Goal: Obtain resource: Download file/media

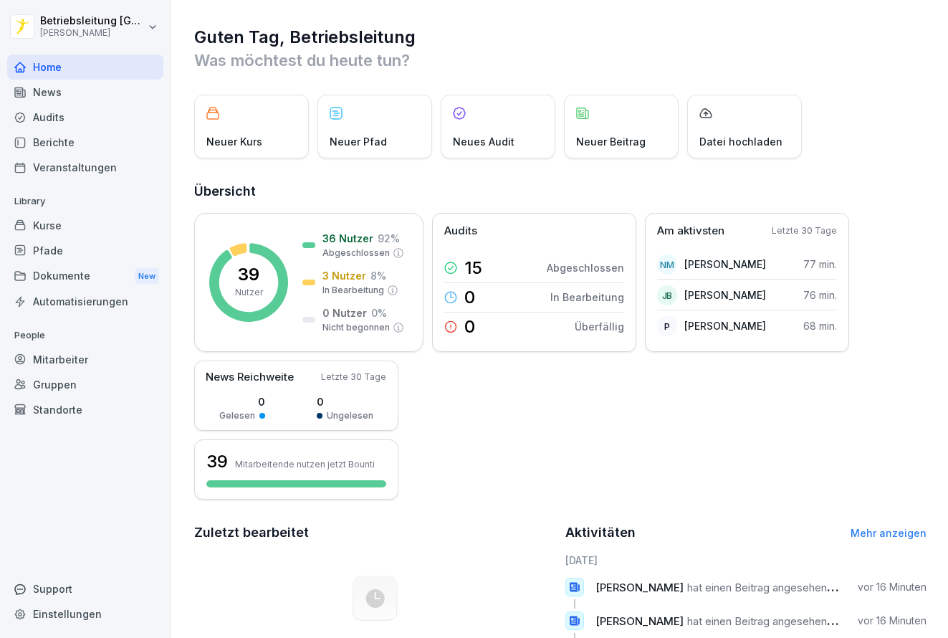
click at [459, 470] on div "39 Nutzer 36 Nutzer 92 % Abgeschlossen 3 Nutzer 8 % In Bearbeitung 0 Nutzer 0 %…" at bounding box center [560, 356] width 732 height 287
click at [107, 235] on div "Kurse" at bounding box center [85, 225] width 156 height 25
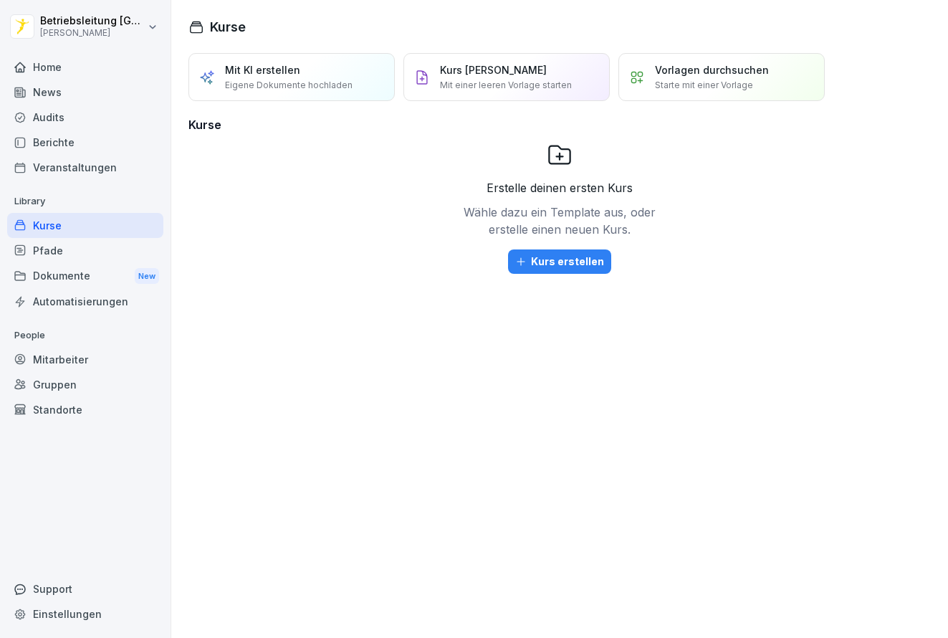
click at [101, 173] on div "Veranstaltungen" at bounding box center [85, 167] width 156 height 25
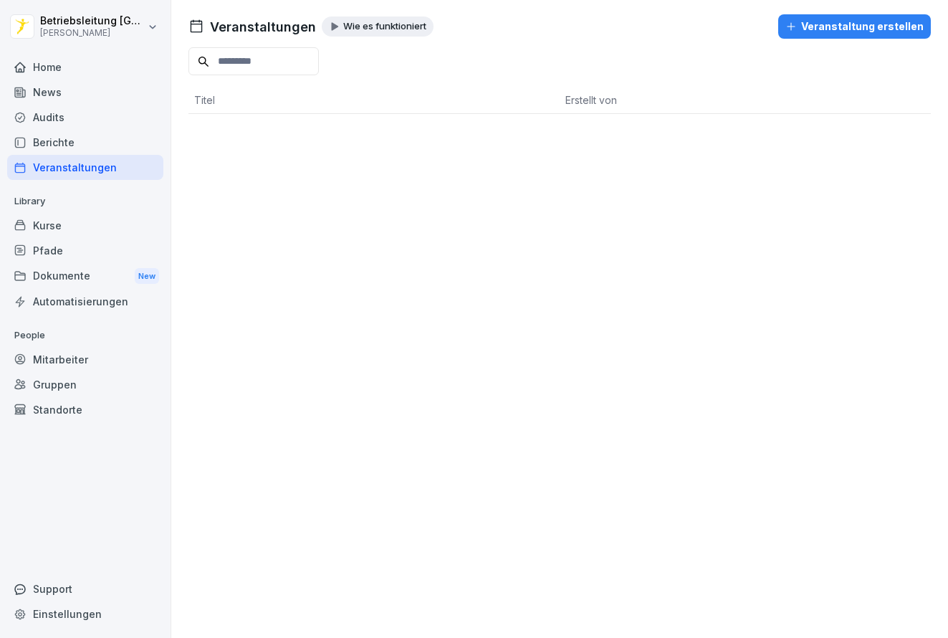
click at [100, 147] on div "Berichte" at bounding box center [85, 142] width 156 height 25
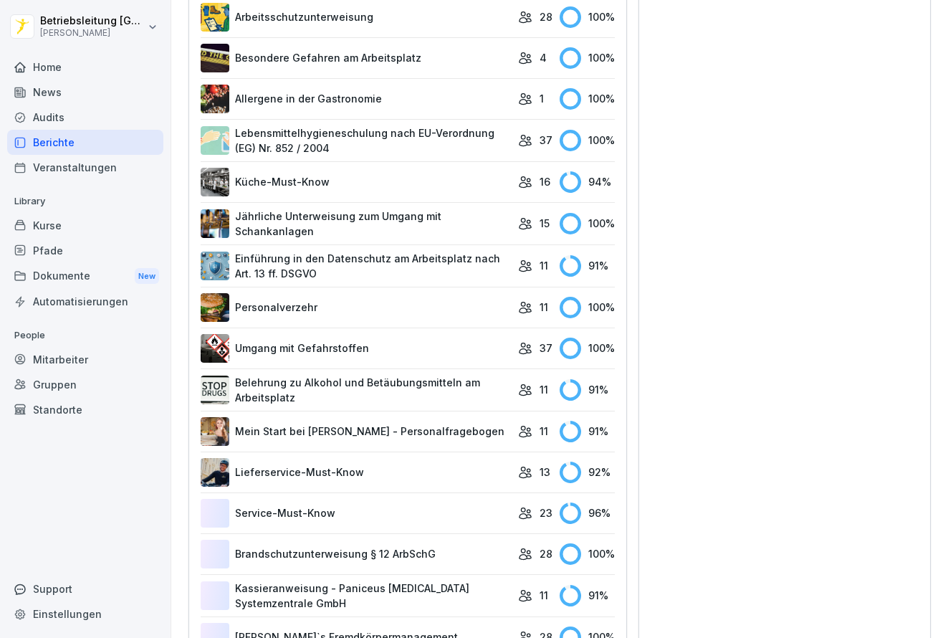
scroll to position [716, 0]
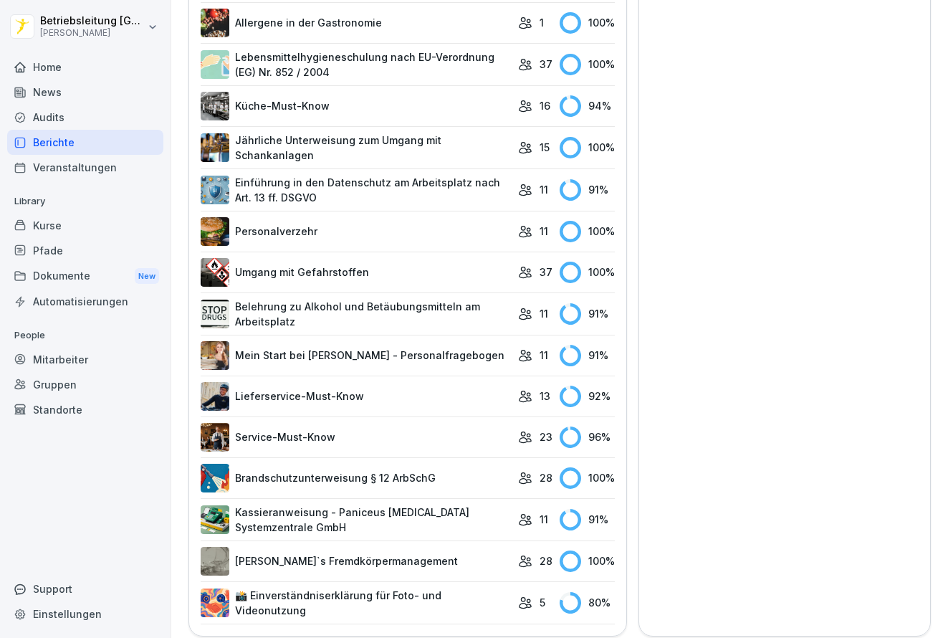
click at [463, 344] on link "Mein Start bei [PERSON_NAME] - Personalfragebogen" at bounding box center [356, 355] width 310 height 29
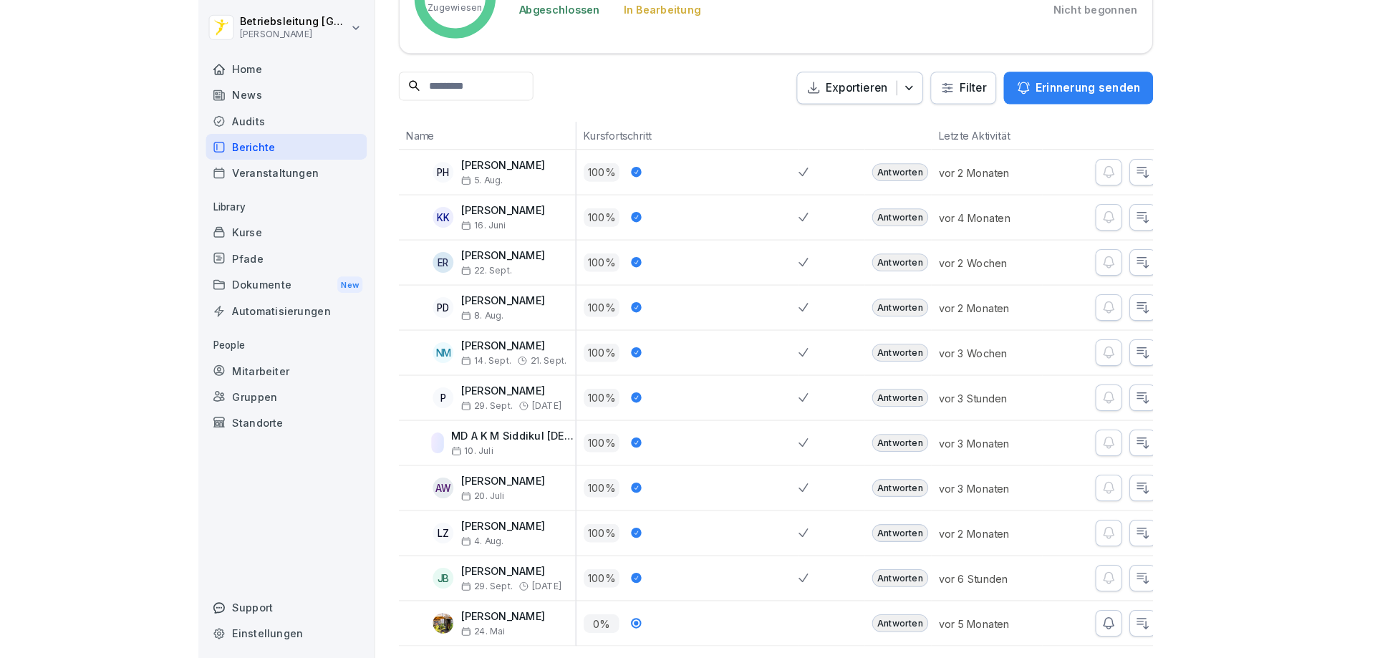
scroll to position [132, 0]
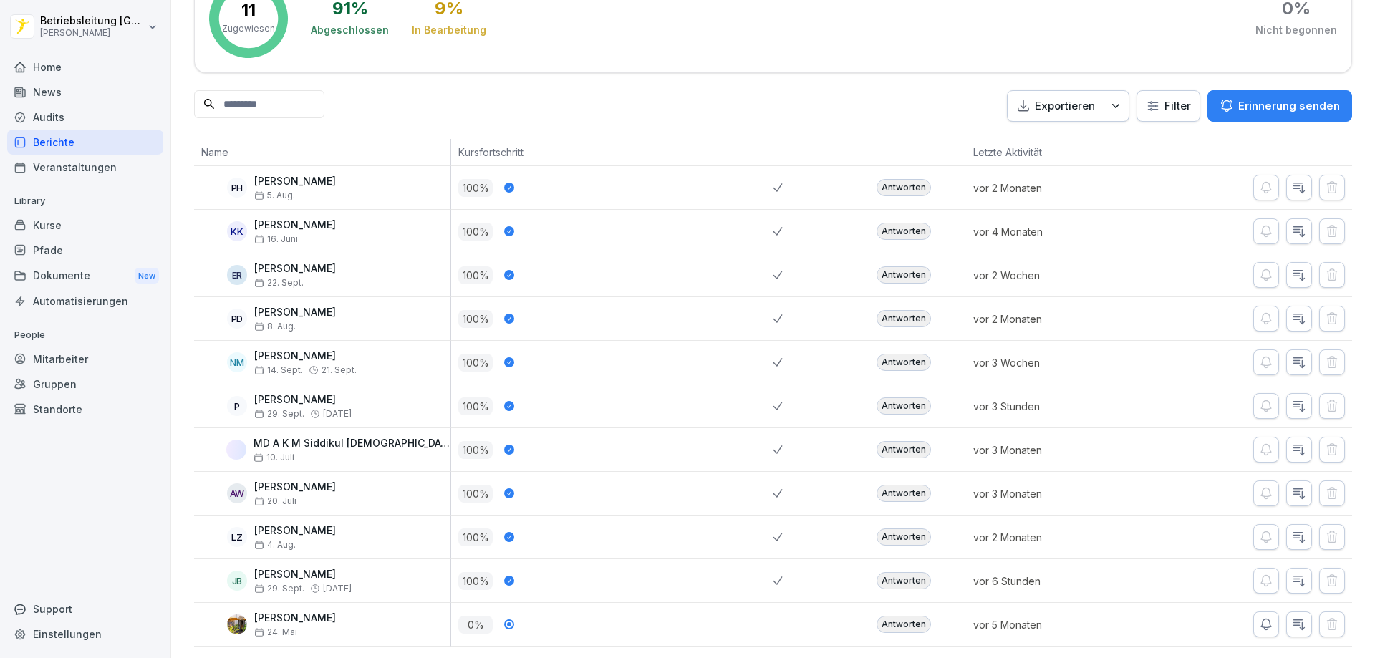
click at [947, 568] on button "button" at bounding box center [1300, 581] width 26 height 26
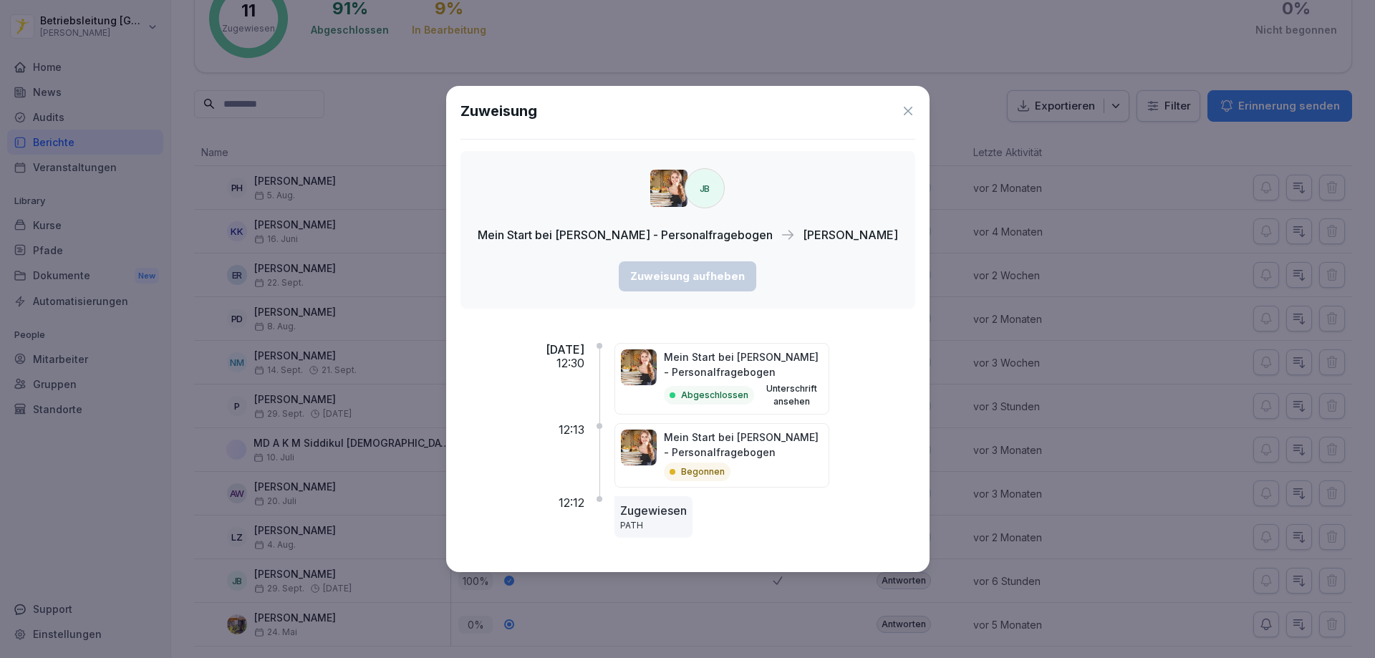
click at [750, 384] on div "Abgeschlossen Unterschrift ansehen" at bounding box center [743, 396] width 159 height 26
click at [902, 119] on div "Zuweisung" at bounding box center [688, 110] width 455 height 21
click at [902, 115] on icon at bounding box center [908, 111] width 14 height 14
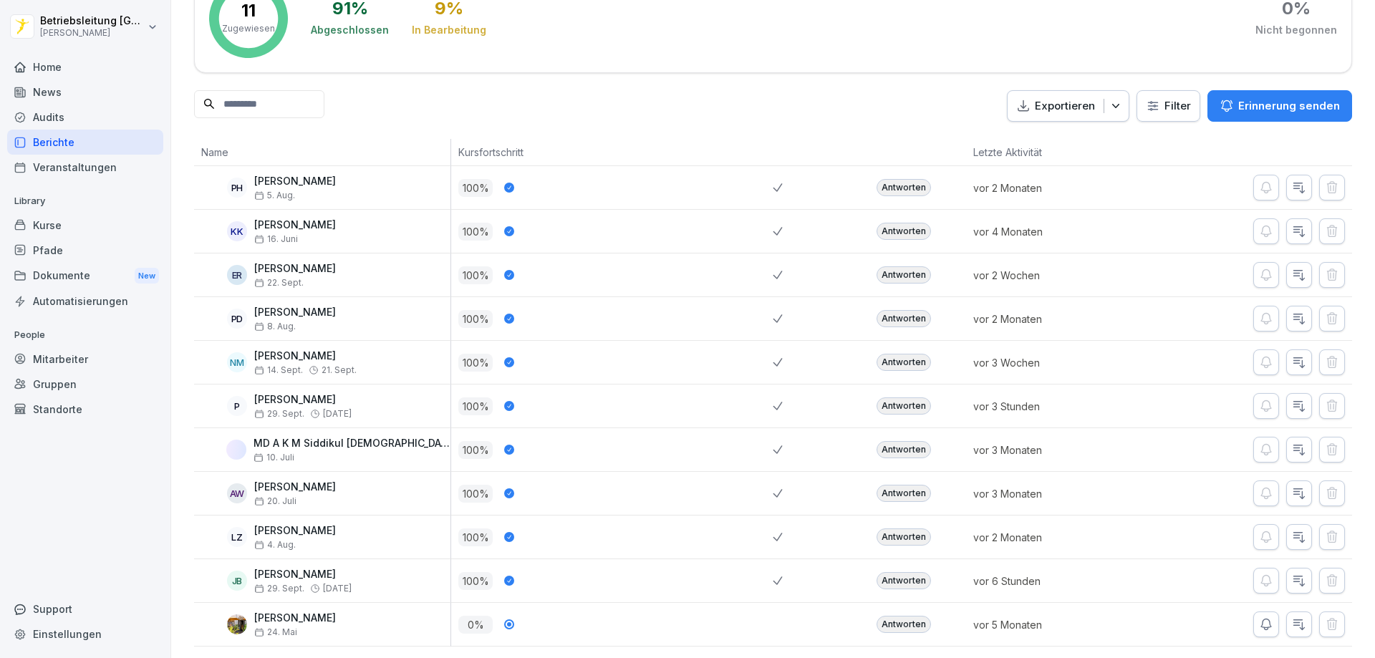
click at [898, 572] on div "Antworten" at bounding box center [904, 580] width 54 height 17
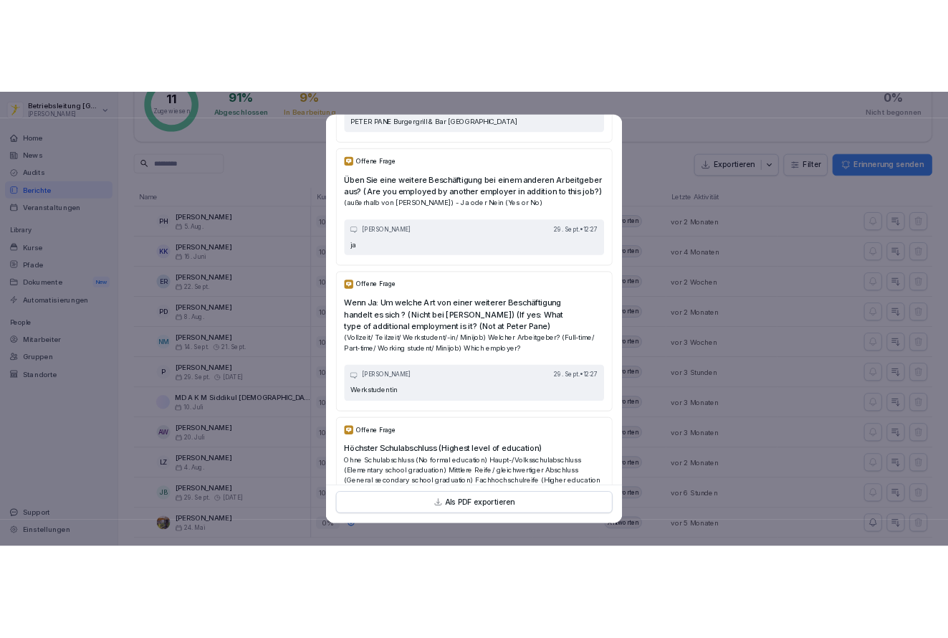
scroll to position [4155, 0]
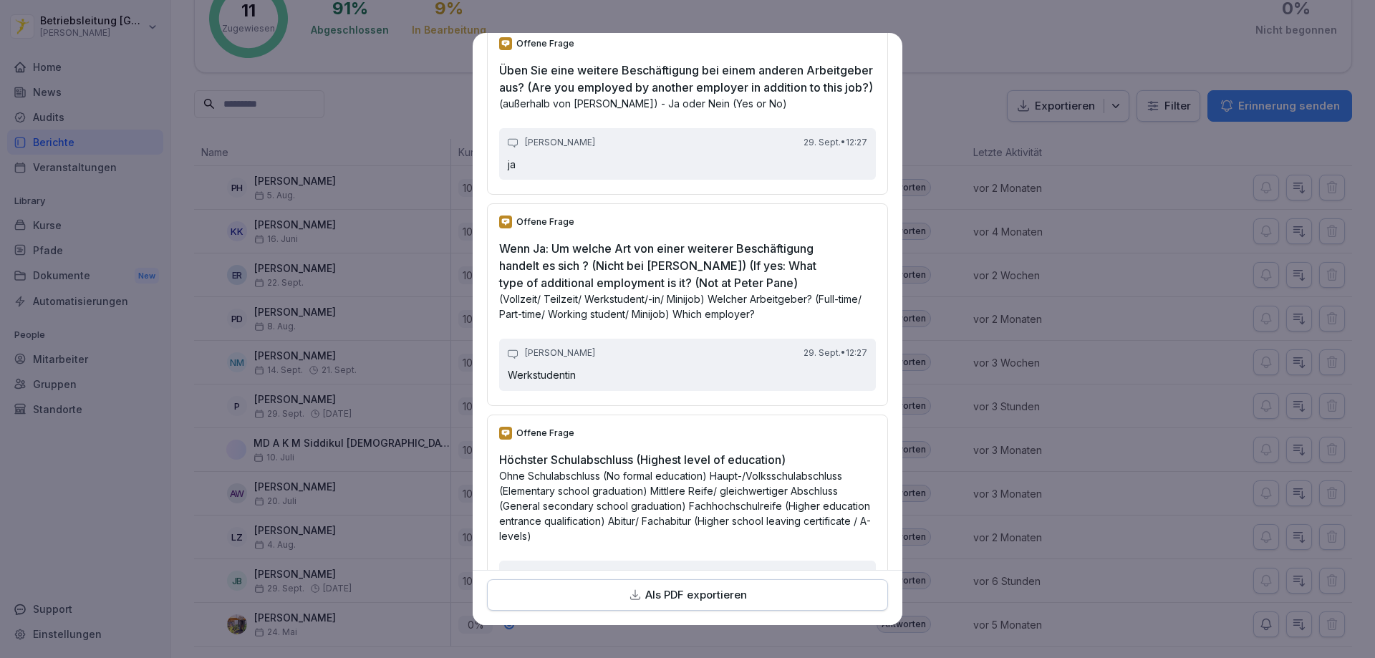
click at [787, 590] on div "Als PDF exportieren" at bounding box center [687, 595] width 377 height 16
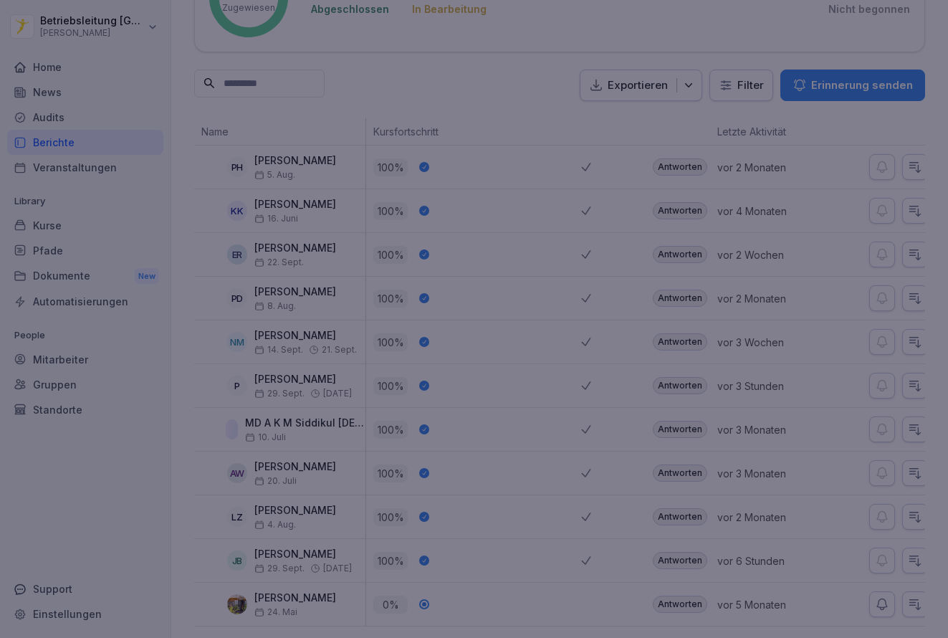
click at [816, 183] on div at bounding box center [474, 319] width 948 height 638
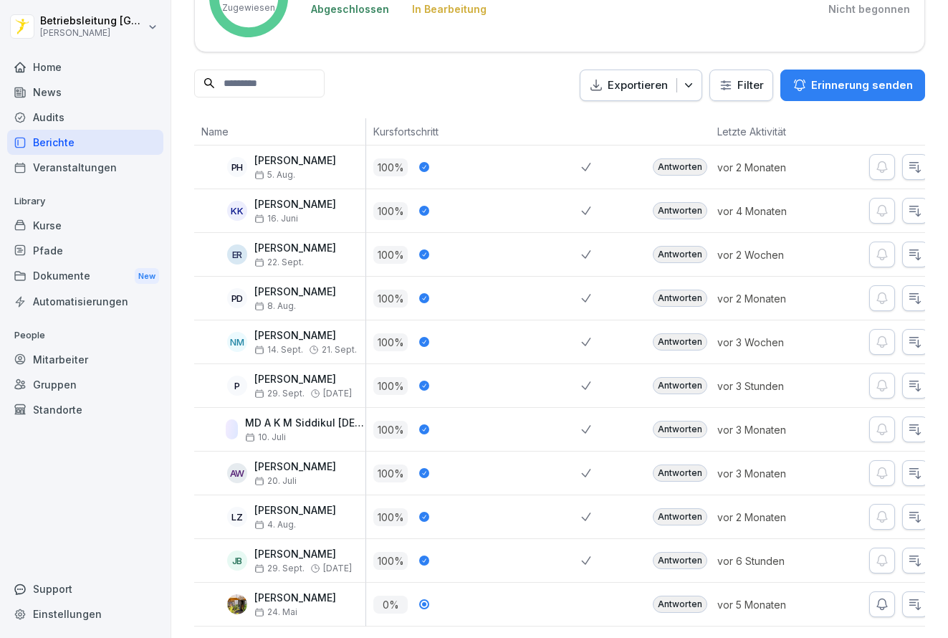
click at [665, 383] on div "Antworten" at bounding box center [680, 385] width 54 height 17
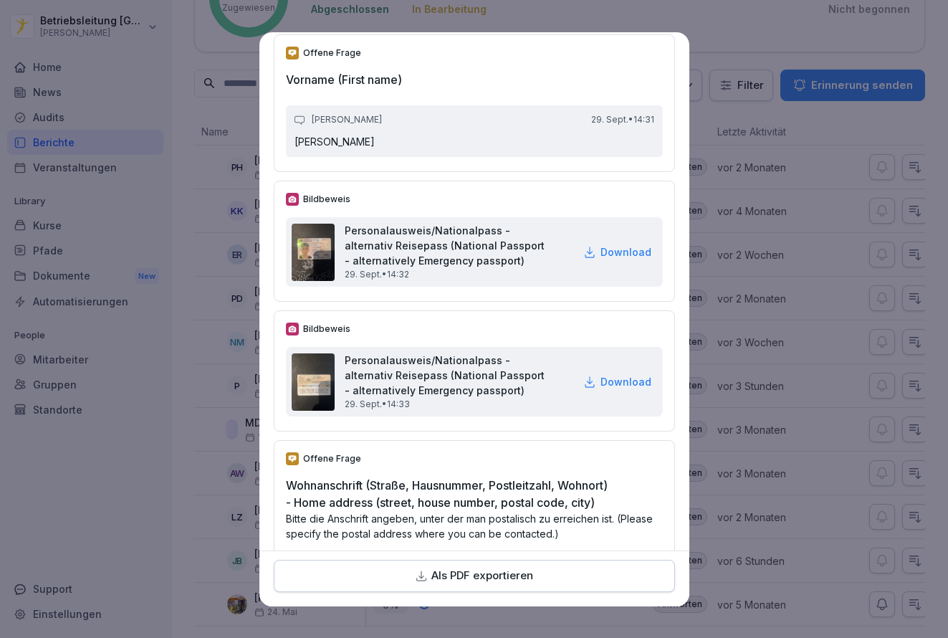
scroll to position [645, 0]
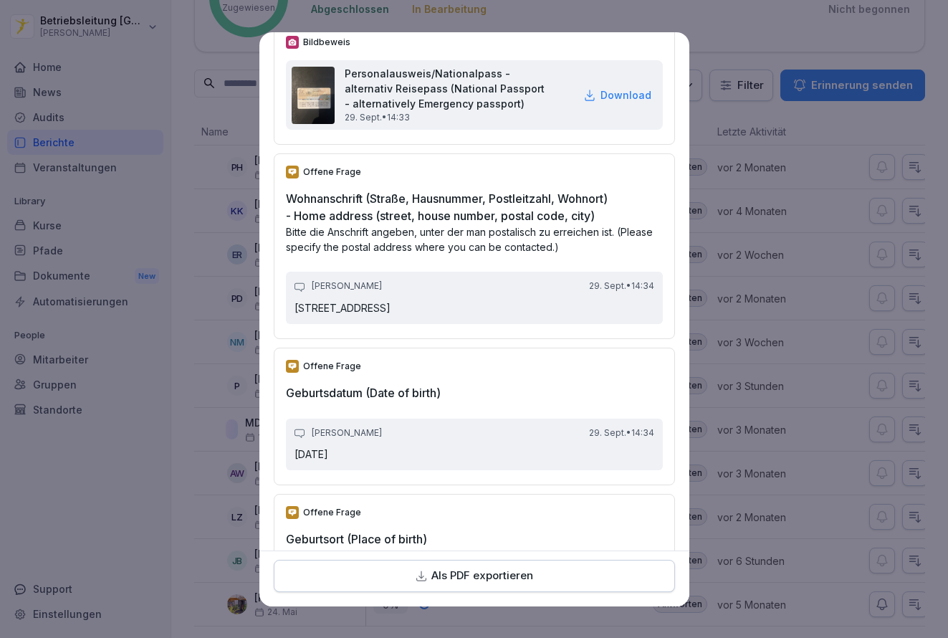
click at [542, 564] on button "Als PDF exportieren" at bounding box center [474, 575] width 401 height 32
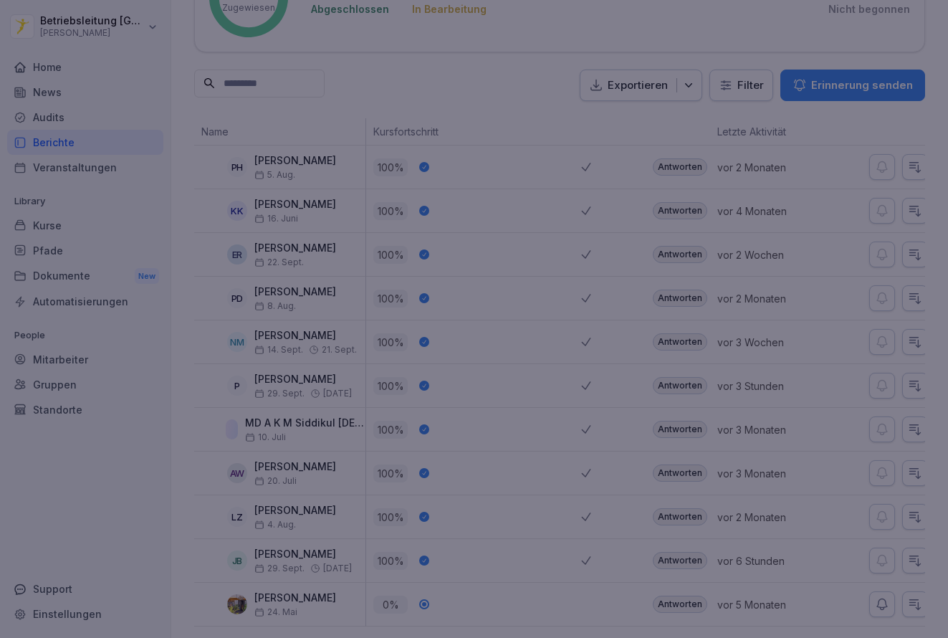
click at [787, 307] on div at bounding box center [474, 319] width 948 height 638
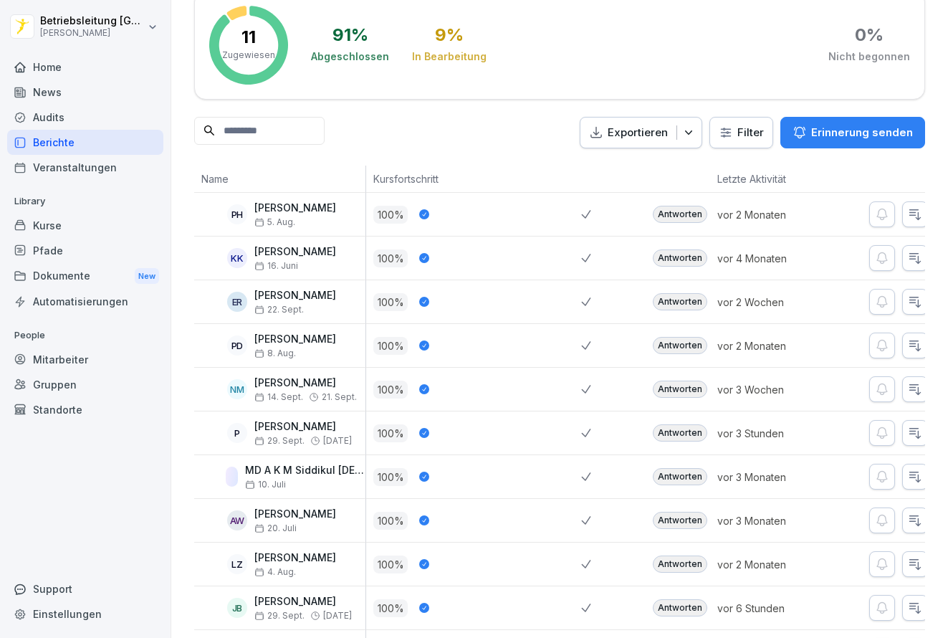
scroll to position [0, 0]
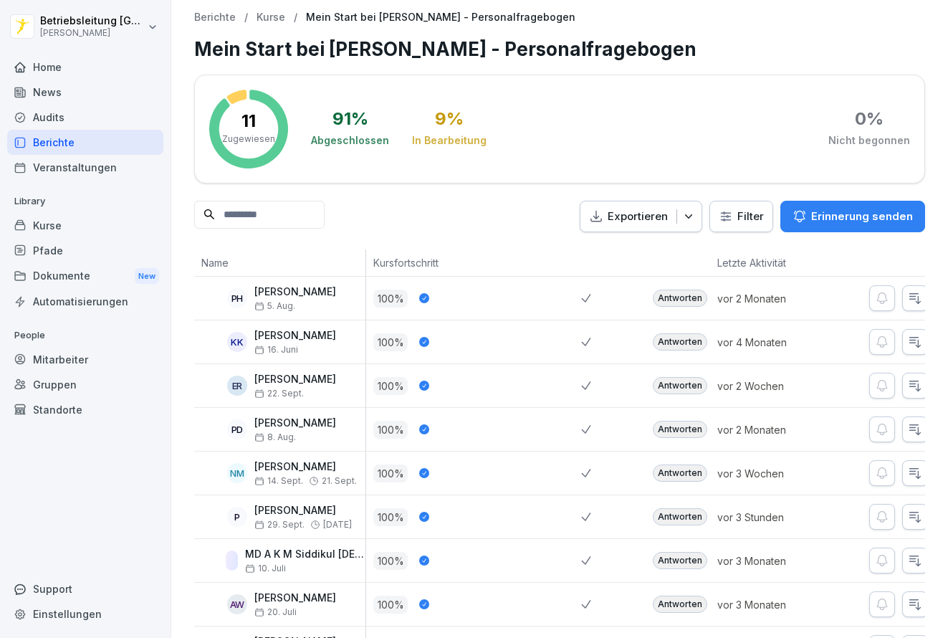
click at [85, 65] on div "Home" at bounding box center [85, 66] width 156 height 25
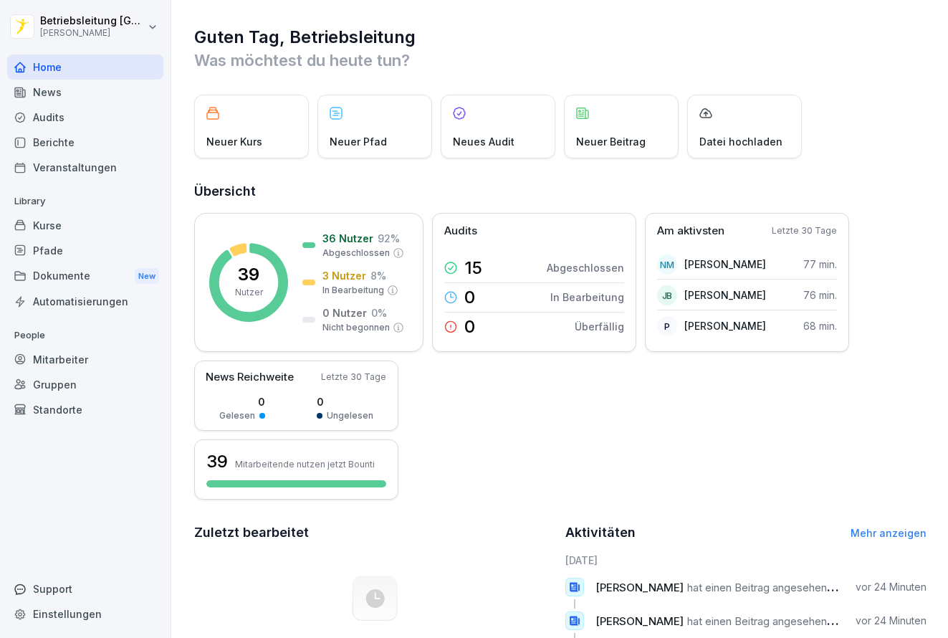
click at [120, 67] on div "Home" at bounding box center [85, 66] width 156 height 25
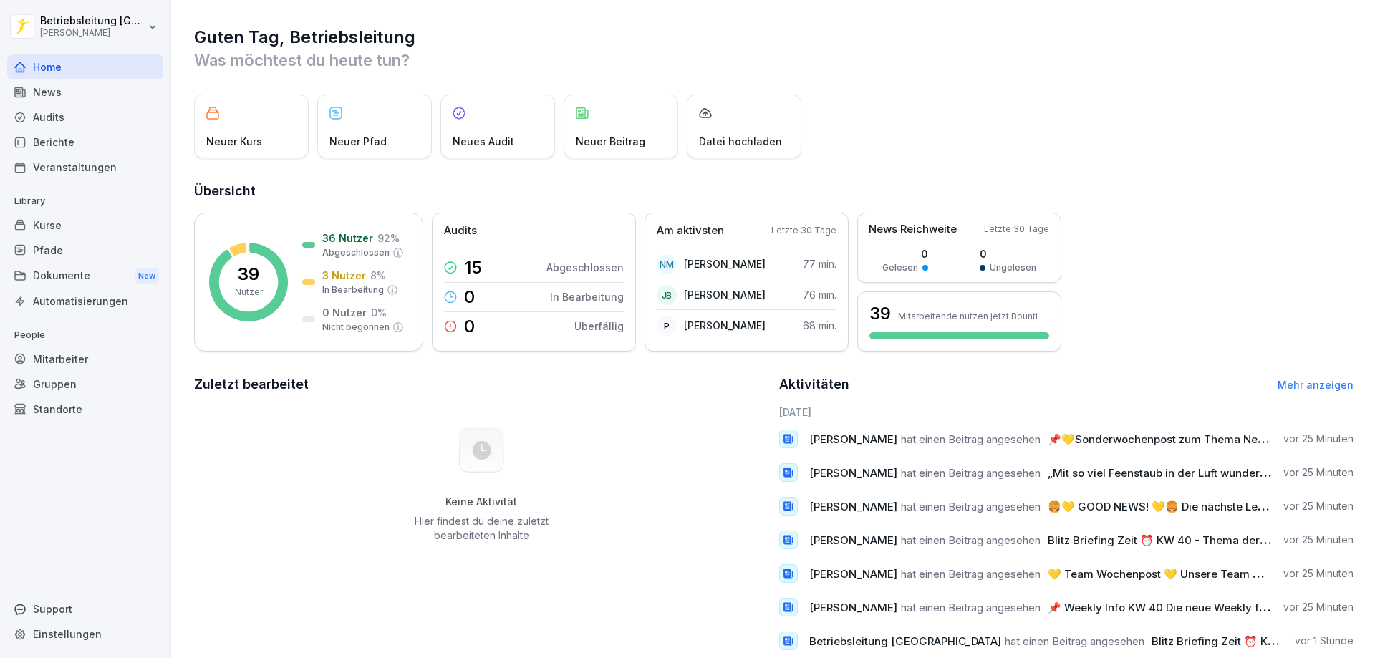
click at [82, 100] on div "News" at bounding box center [85, 92] width 156 height 25
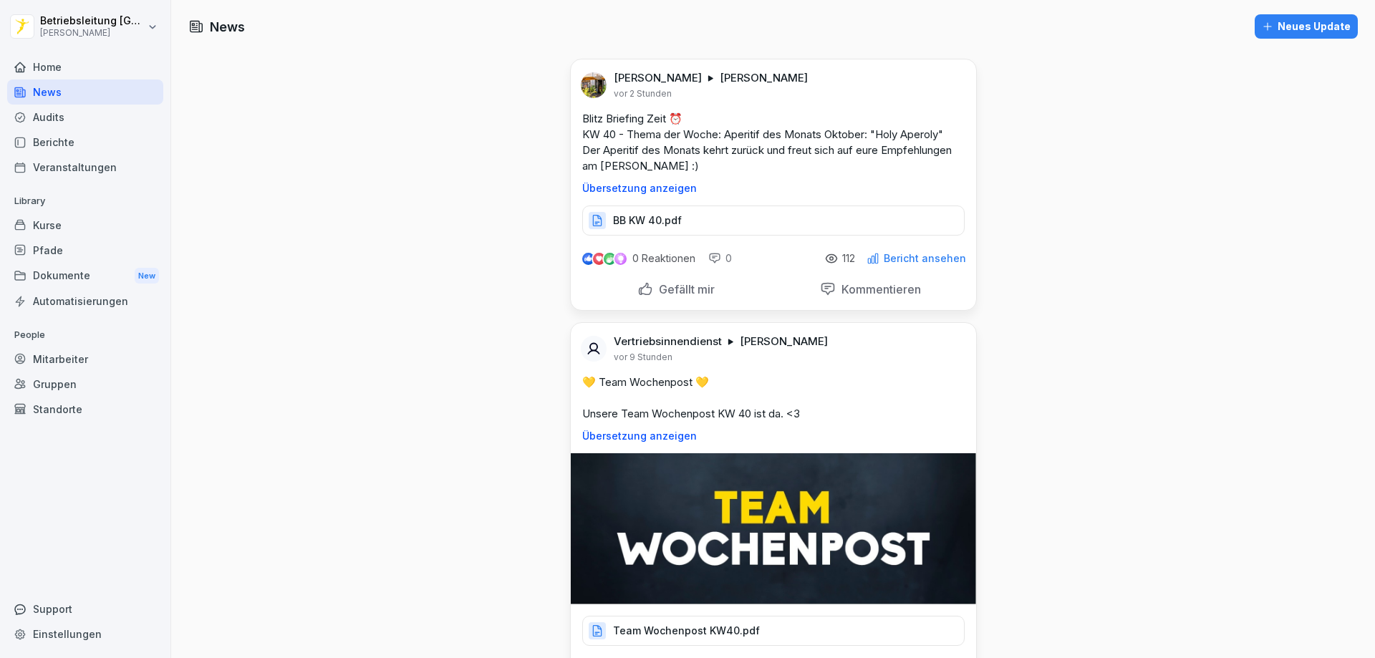
click at [679, 222] on div "BB KW 40.pdf" at bounding box center [773, 221] width 383 height 30
